Goal: Obtain resource: Obtain resource

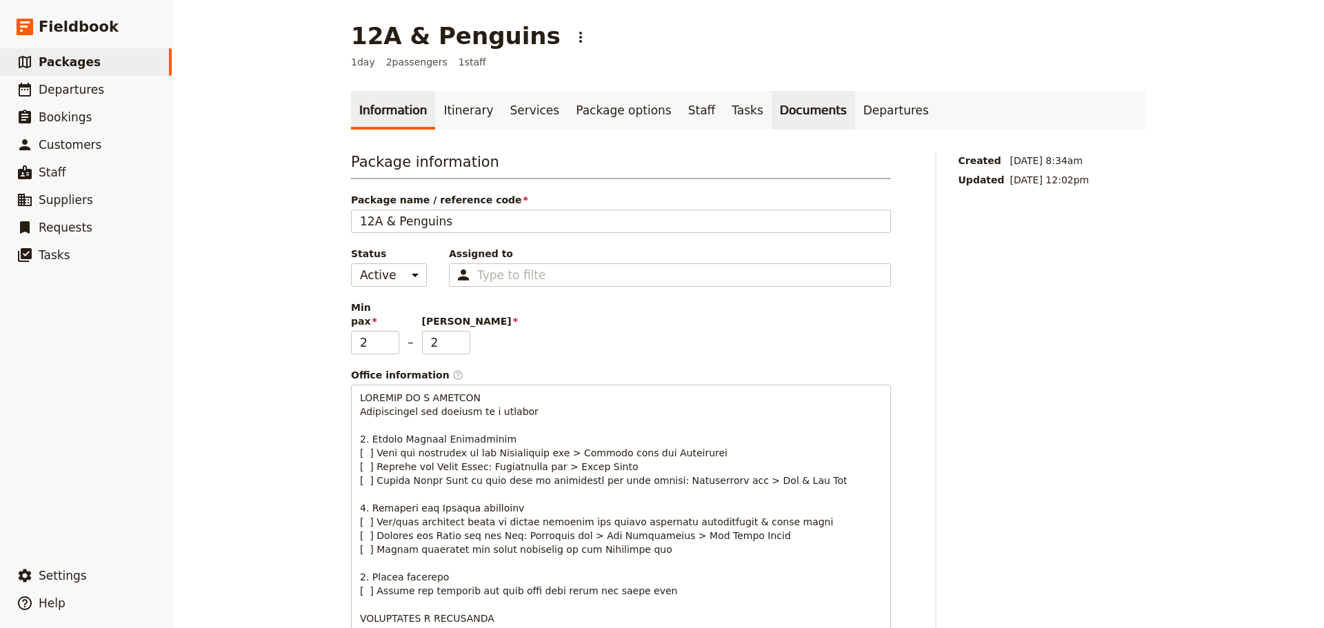
click at [775, 124] on link "Documents" at bounding box center [813, 110] width 83 height 39
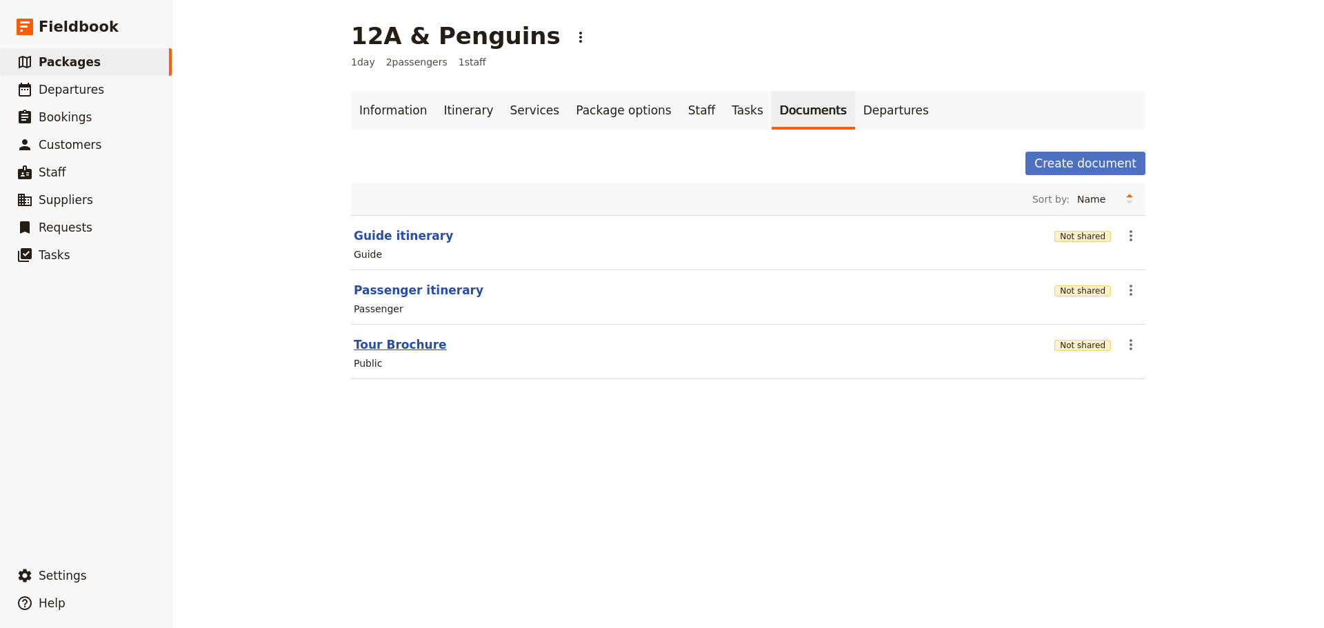
click at [381, 351] on button "Tour Brochure" at bounding box center [400, 345] width 93 height 17
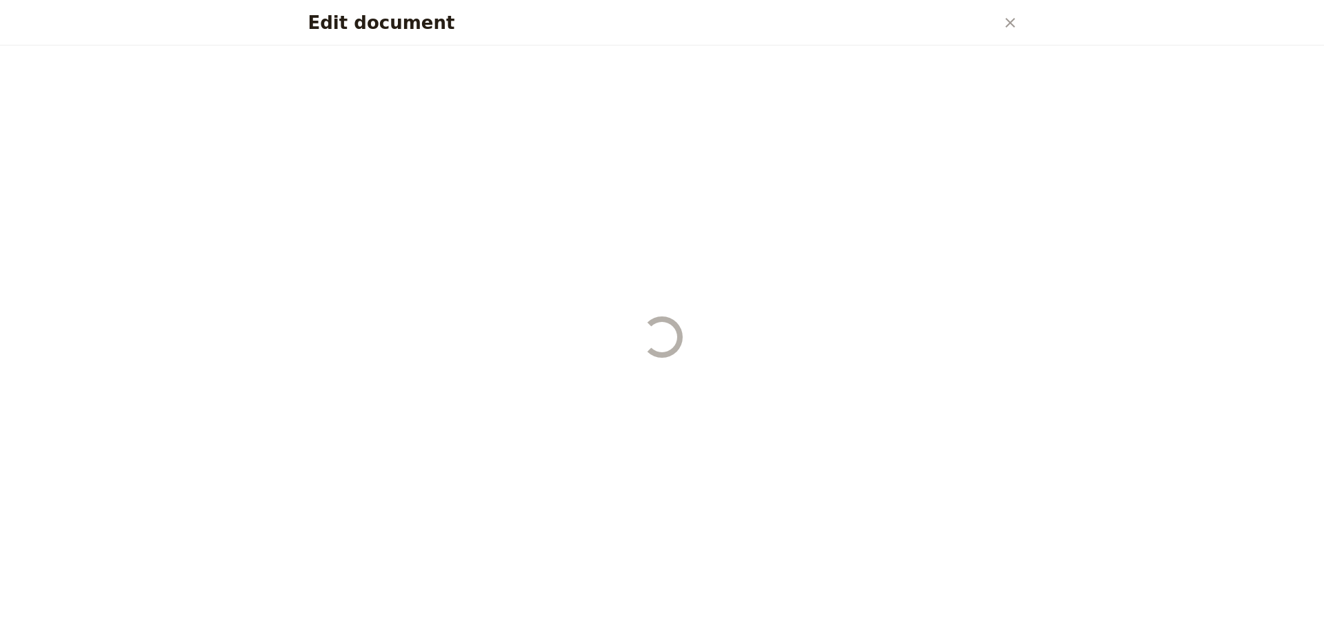
select select "DEFAULT"
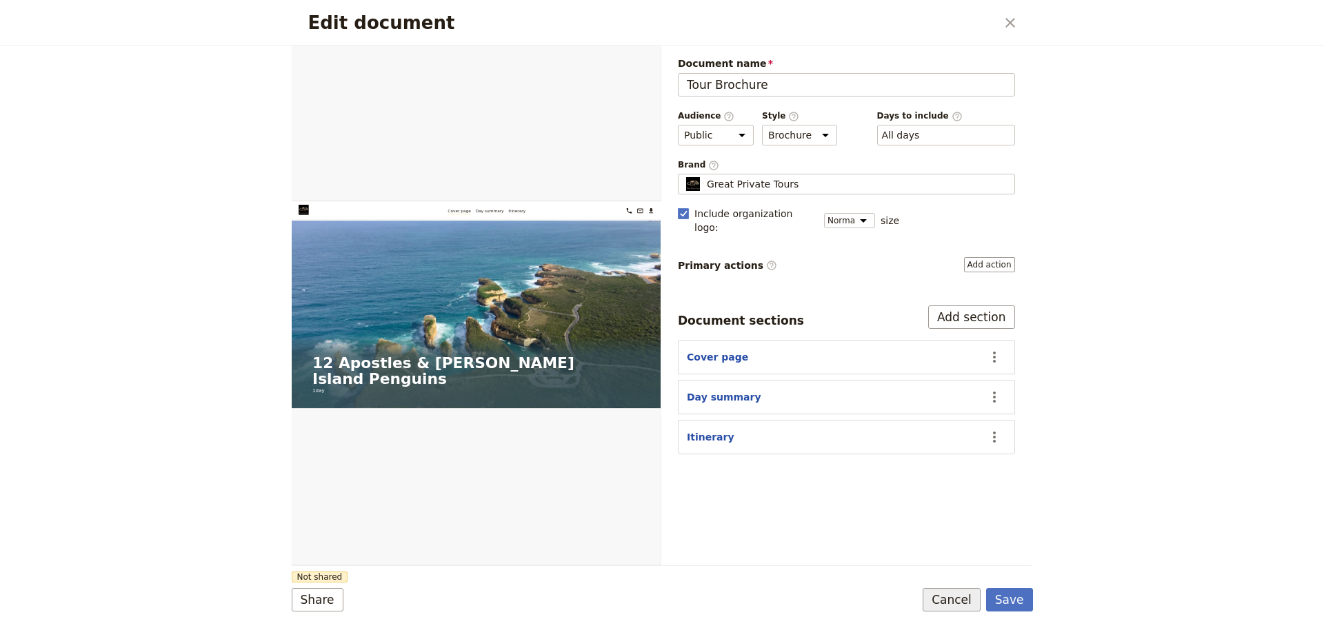
click at [963, 589] on button "Cancel" at bounding box center [952, 599] width 58 height 23
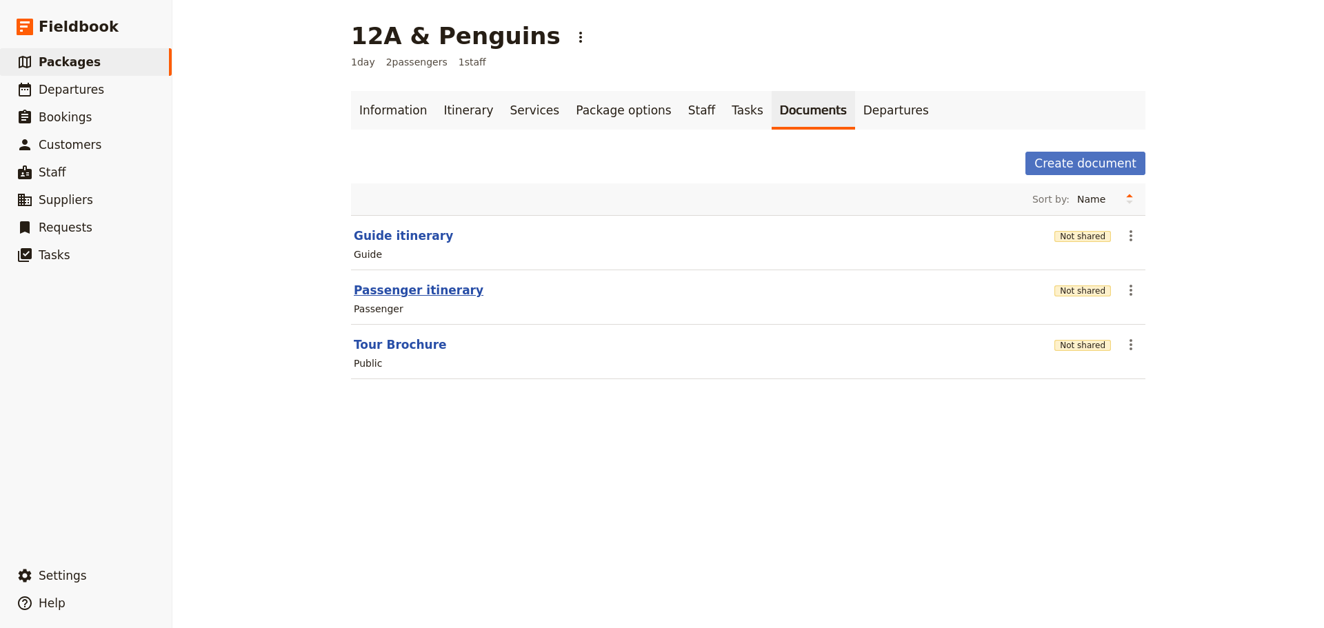
click at [416, 286] on button "Passenger itinerary" at bounding box center [419, 290] width 130 height 17
select select "PASSENGER"
select select "DEFAULT"
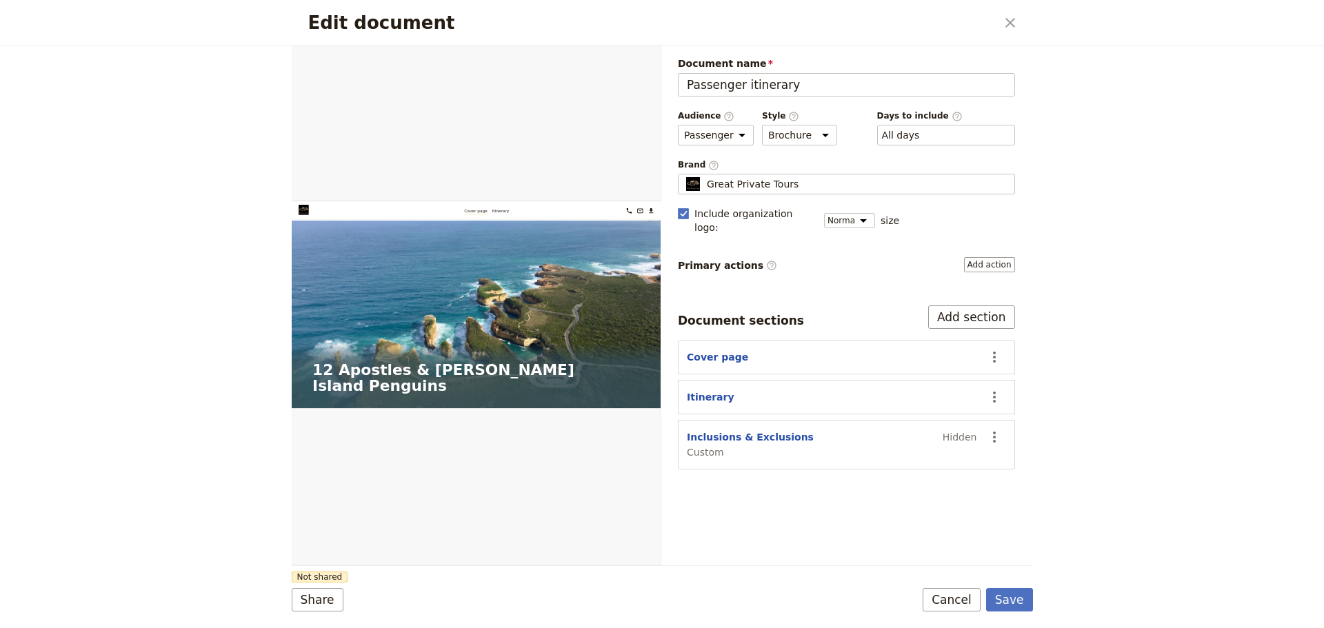
click at [741, 446] on span "Custom" at bounding box center [750, 453] width 127 height 14
click at [741, 430] on button "Inclusions & Exclusions" at bounding box center [750, 437] width 127 height 14
select select "CUSTOM"
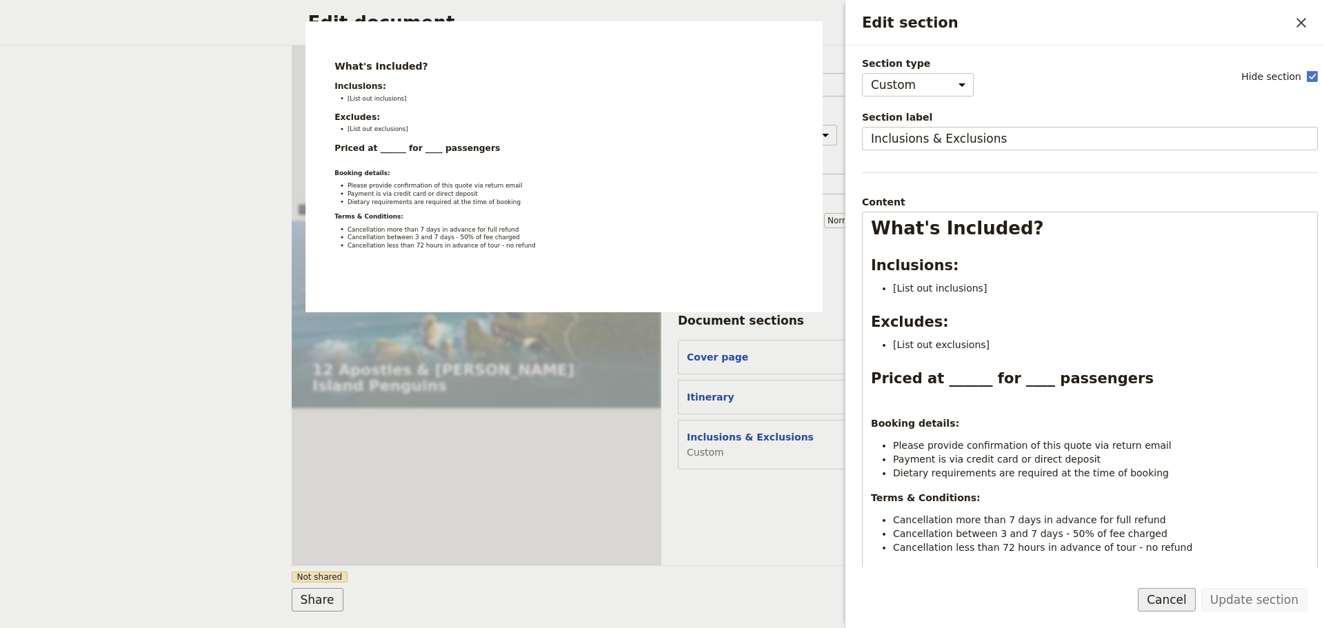
click at [1165, 607] on button "Cancel" at bounding box center [1167, 599] width 58 height 23
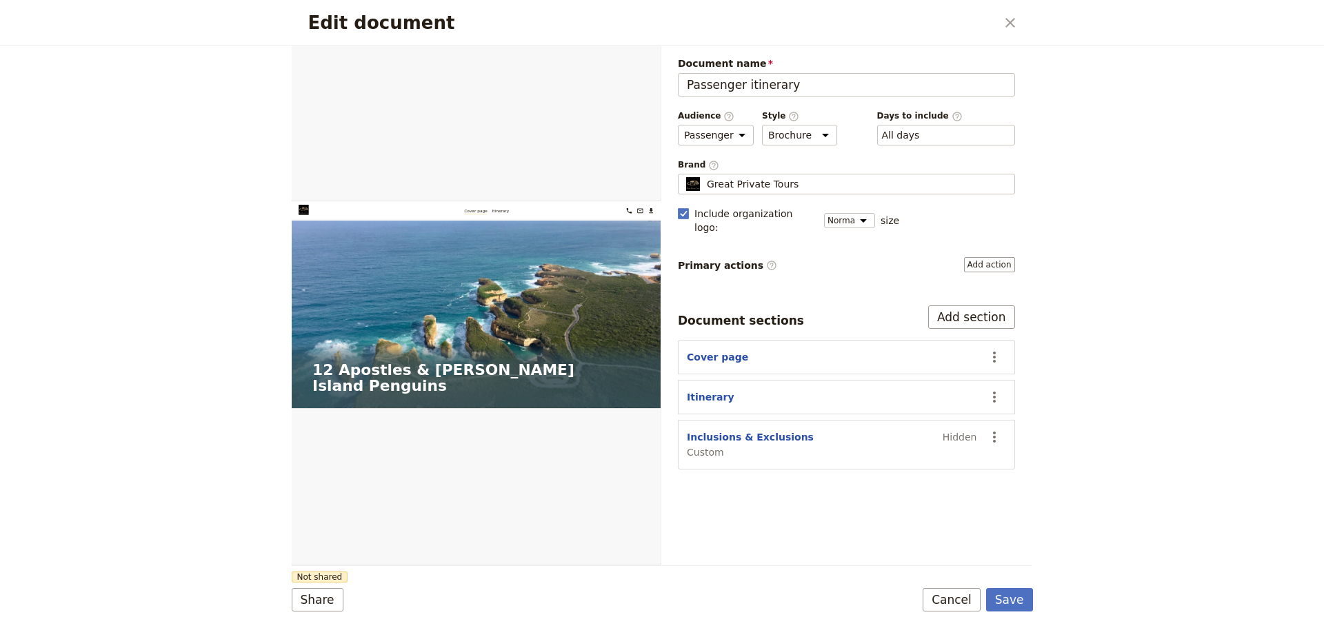
drag, startPoint x: 955, startPoint y: 598, endPoint x: 625, endPoint y: 336, distance: 421.7
click at [955, 599] on button "Cancel" at bounding box center [952, 599] width 58 height 23
